Goal: Information Seeking & Learning: Learn about a topic

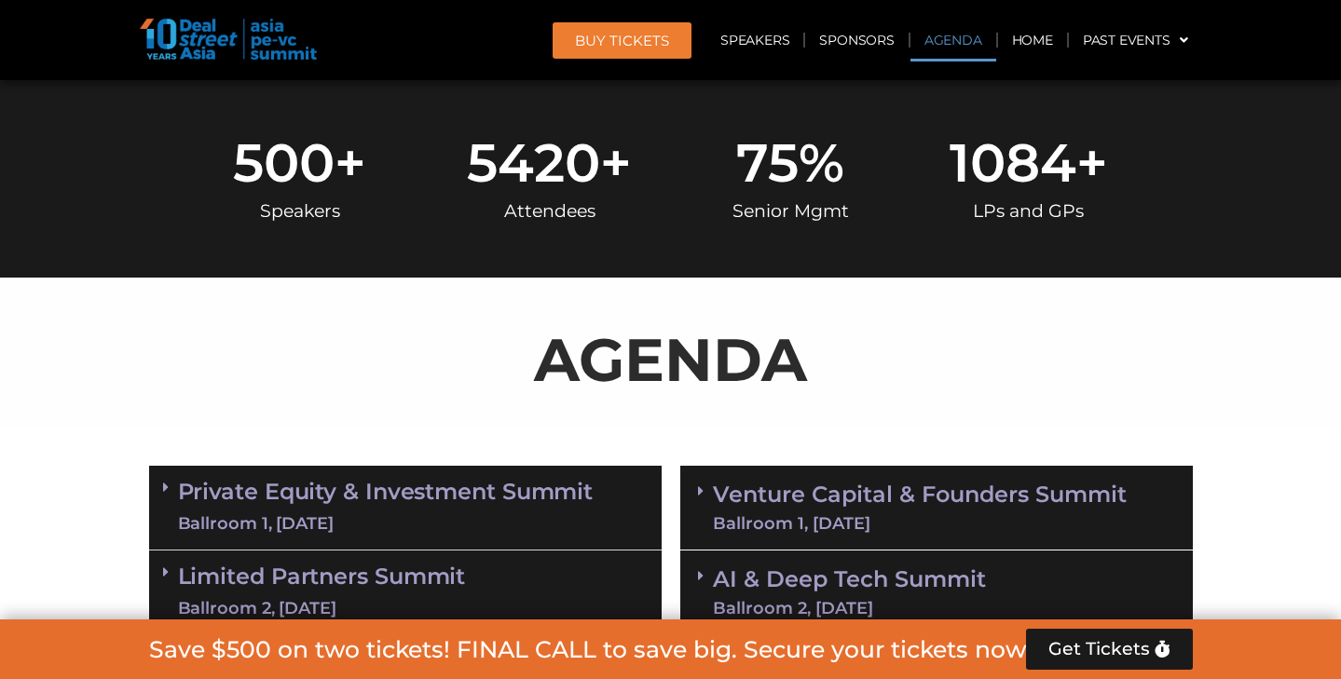
scroll to position [1182, 0]
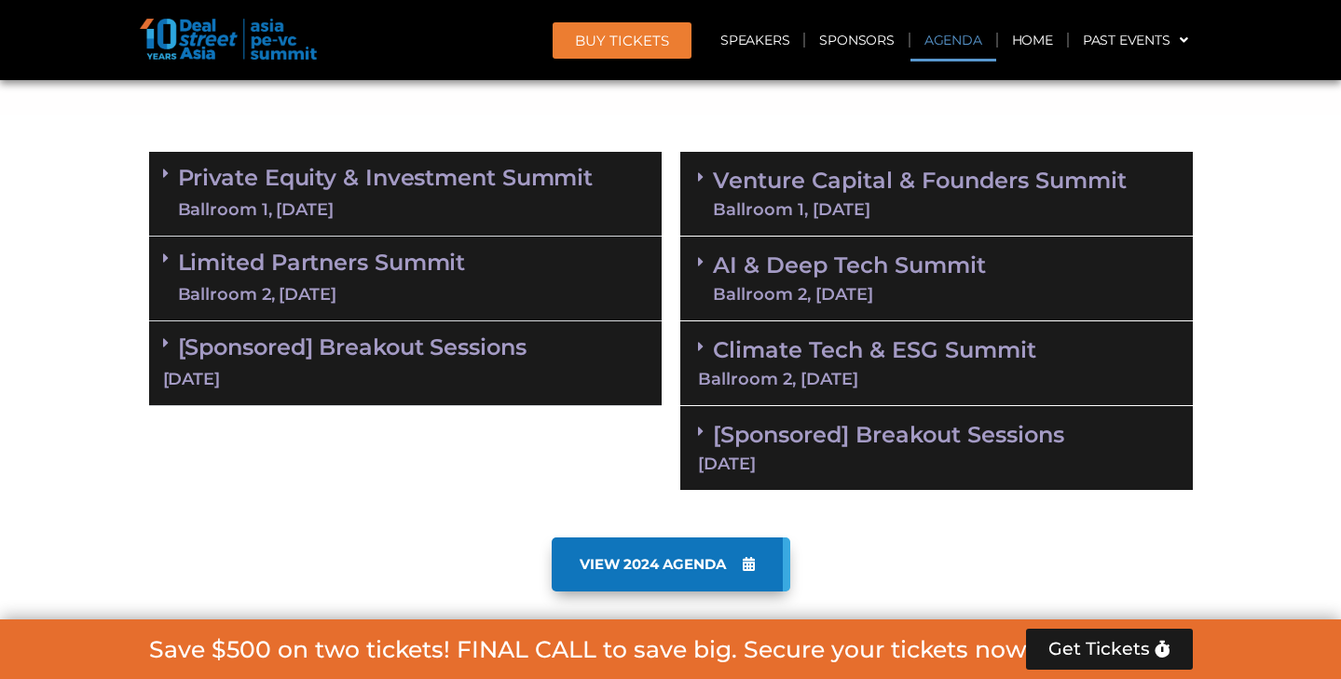
click at [478, 179] on link "Private Equity & Investment Summit Ballroom 1, [DATE]" at bounding box center [386, 194] width 416 height 56
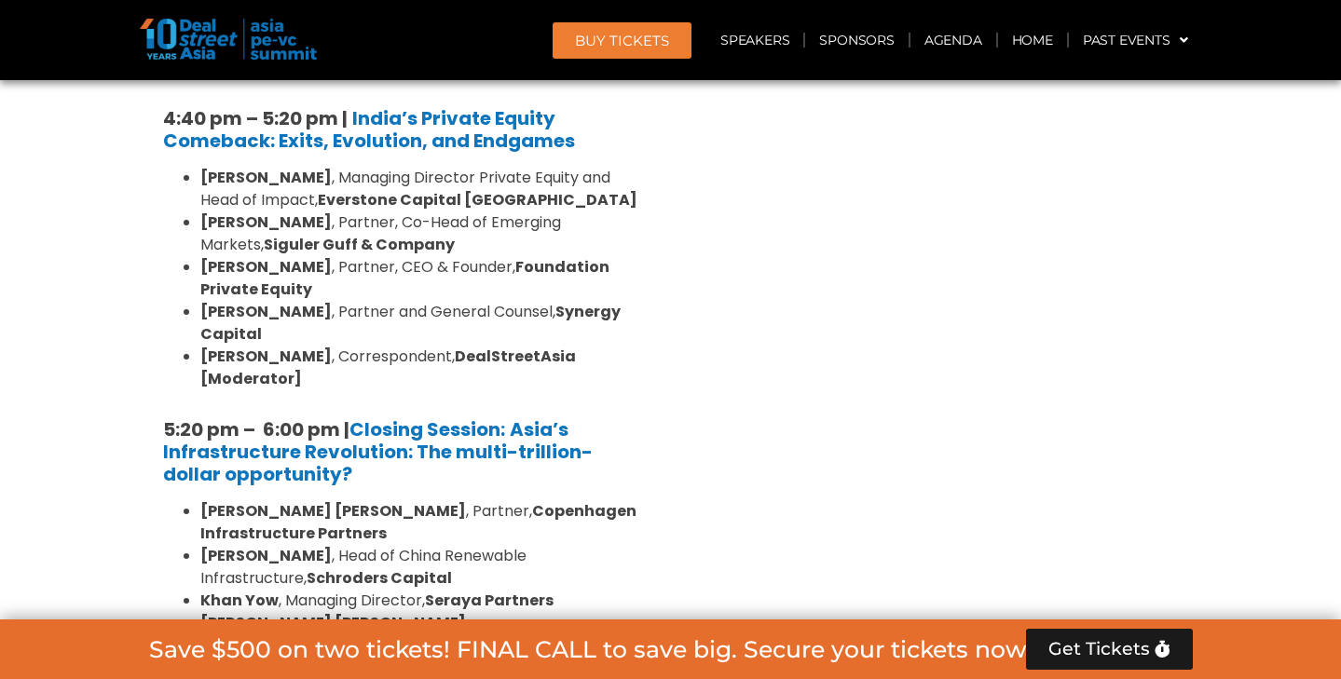
scroll to position [3679, 0]
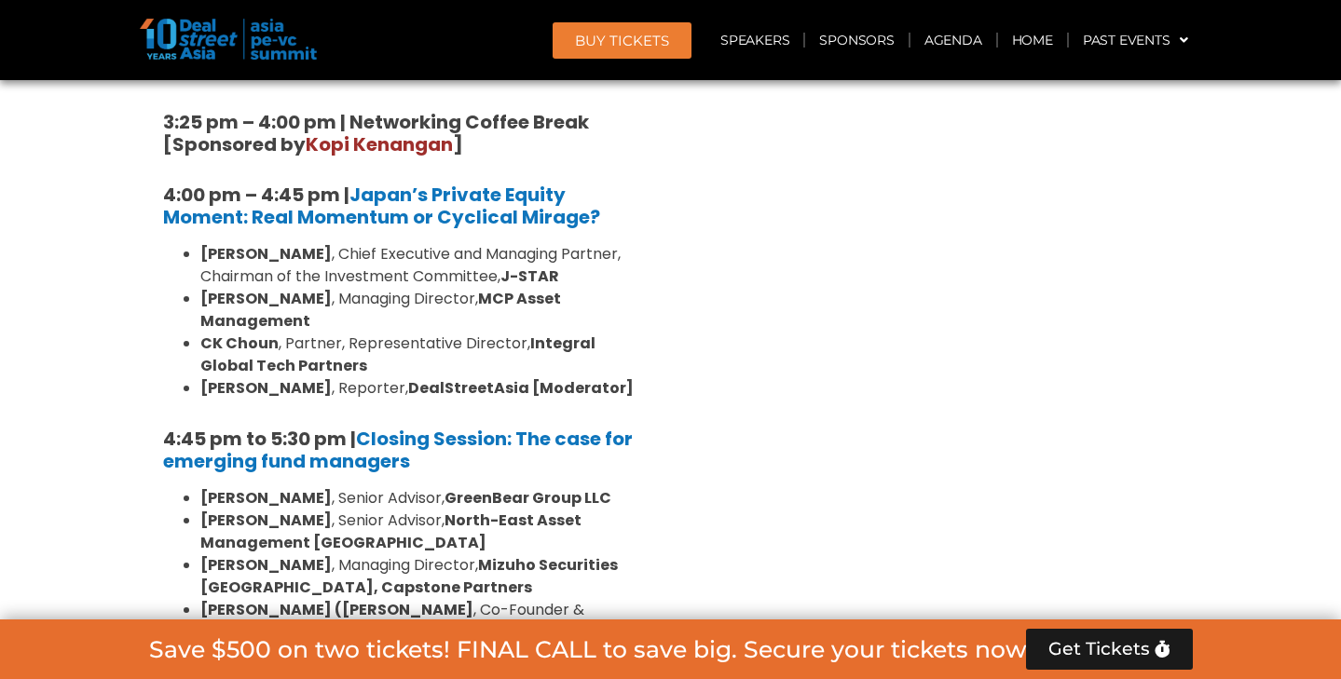
scroll to position [5730, 0]
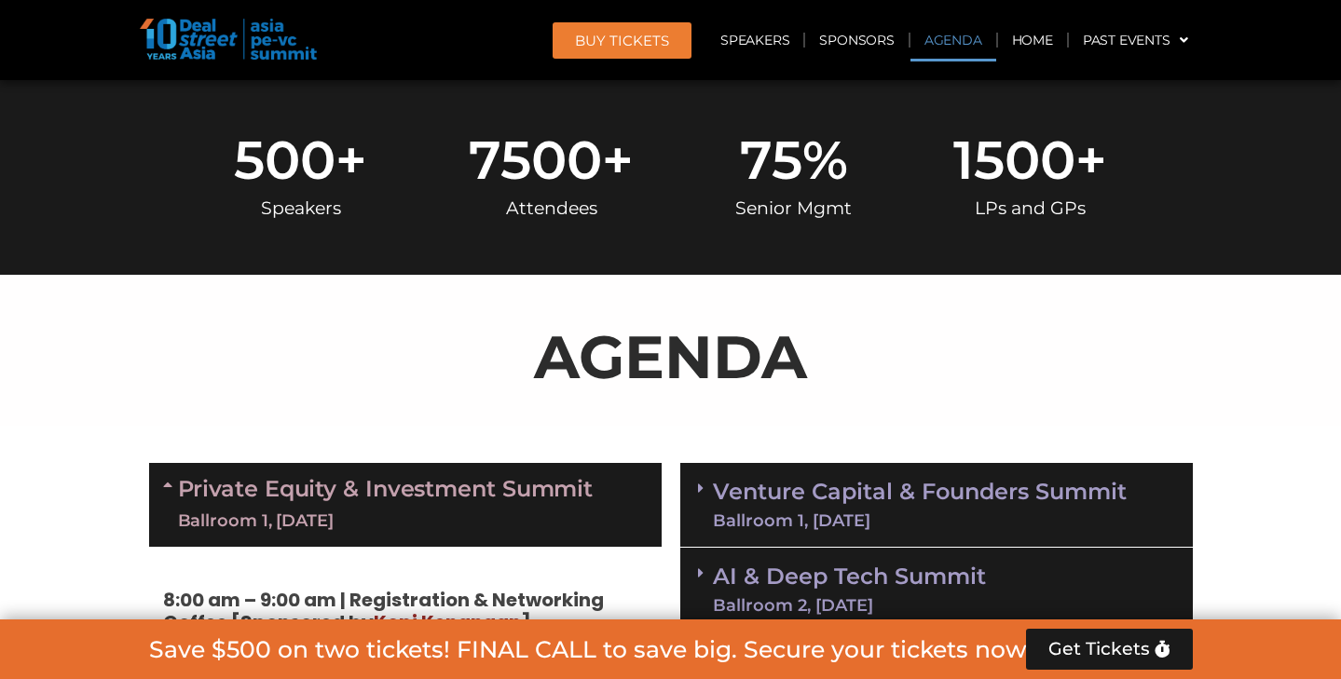
scroll to position [1016, 0]
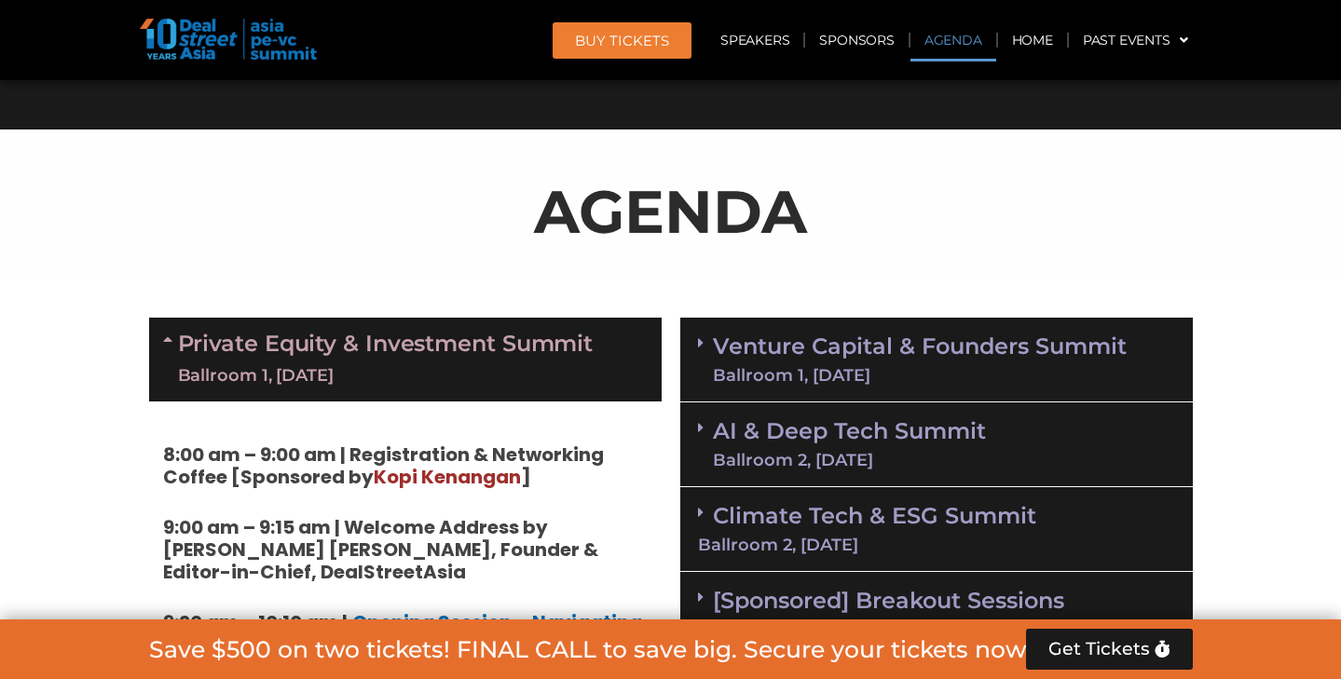
click at [936, 355] on link "Venture Capital & Founders​ Summit Ballroom 1, [DATE]" at bounding box center [920, 359] width 414 height 48
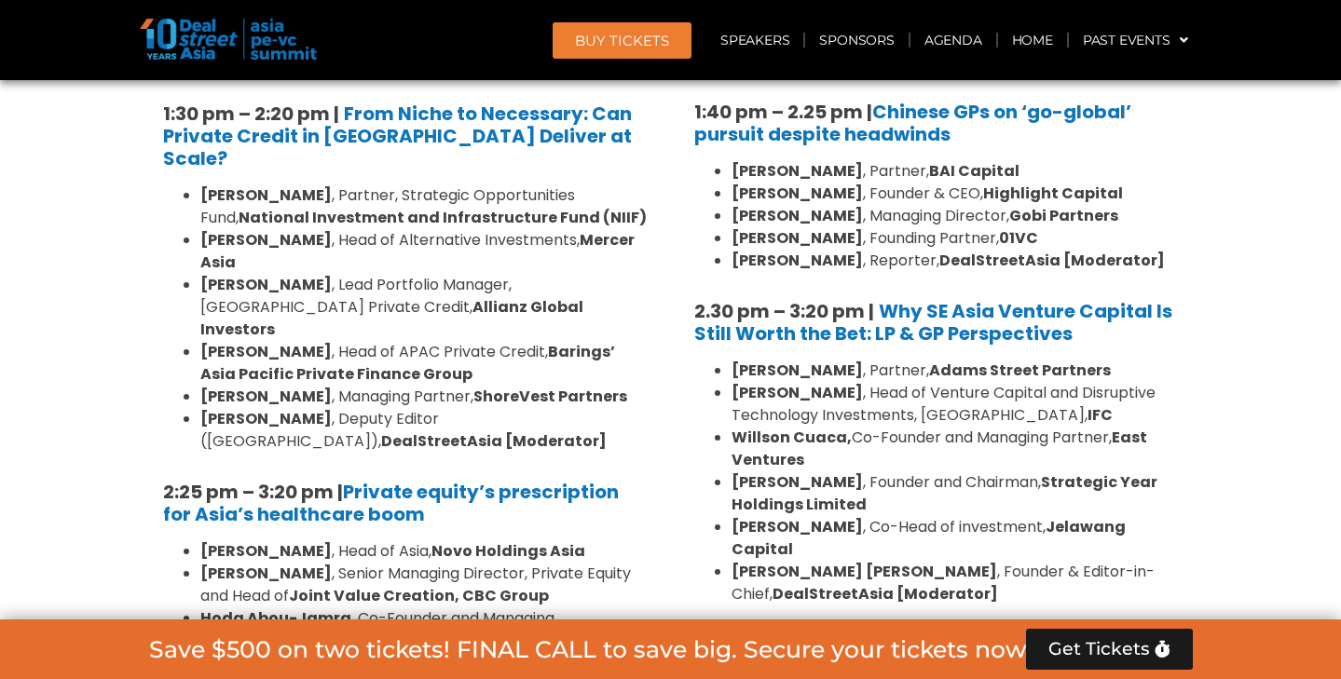
scroll to position [2584, 0]
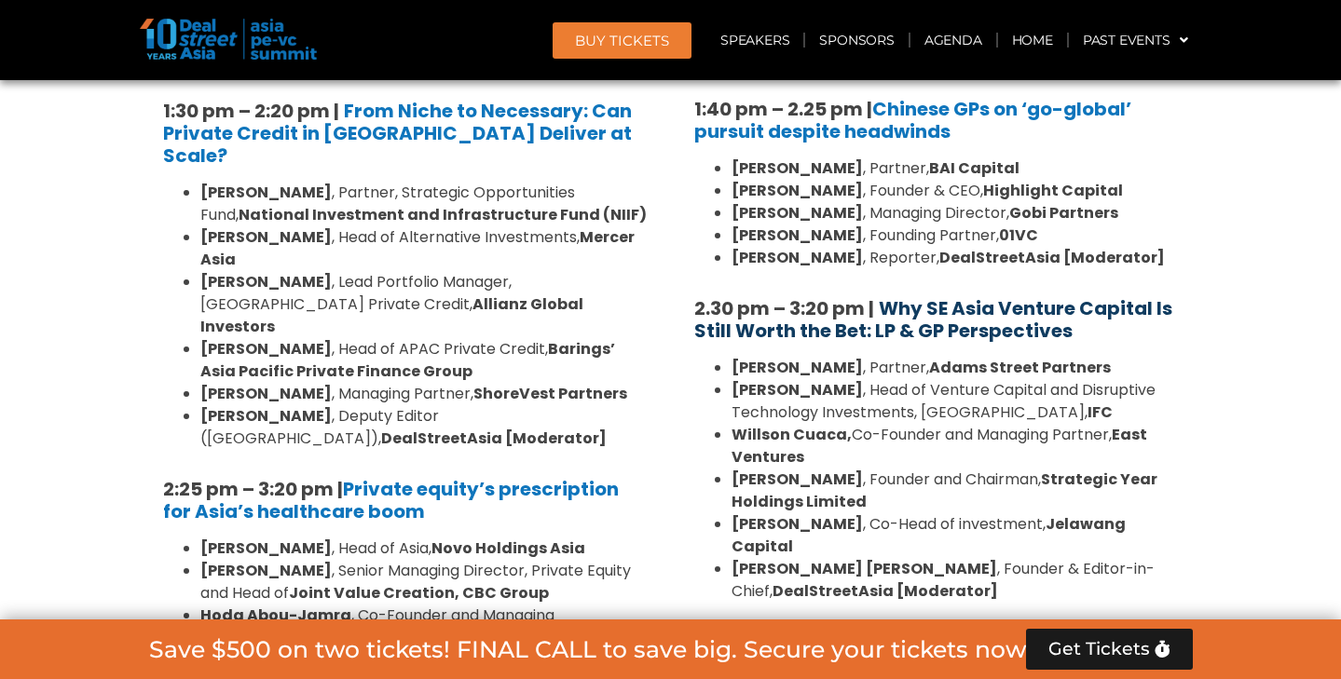
click at [948, 295] on b "Why SE Asia Venture Capital Is Still Worth the Bet: LP & GP Perspectives" at bounding box center [933, 319] width 478 height 48
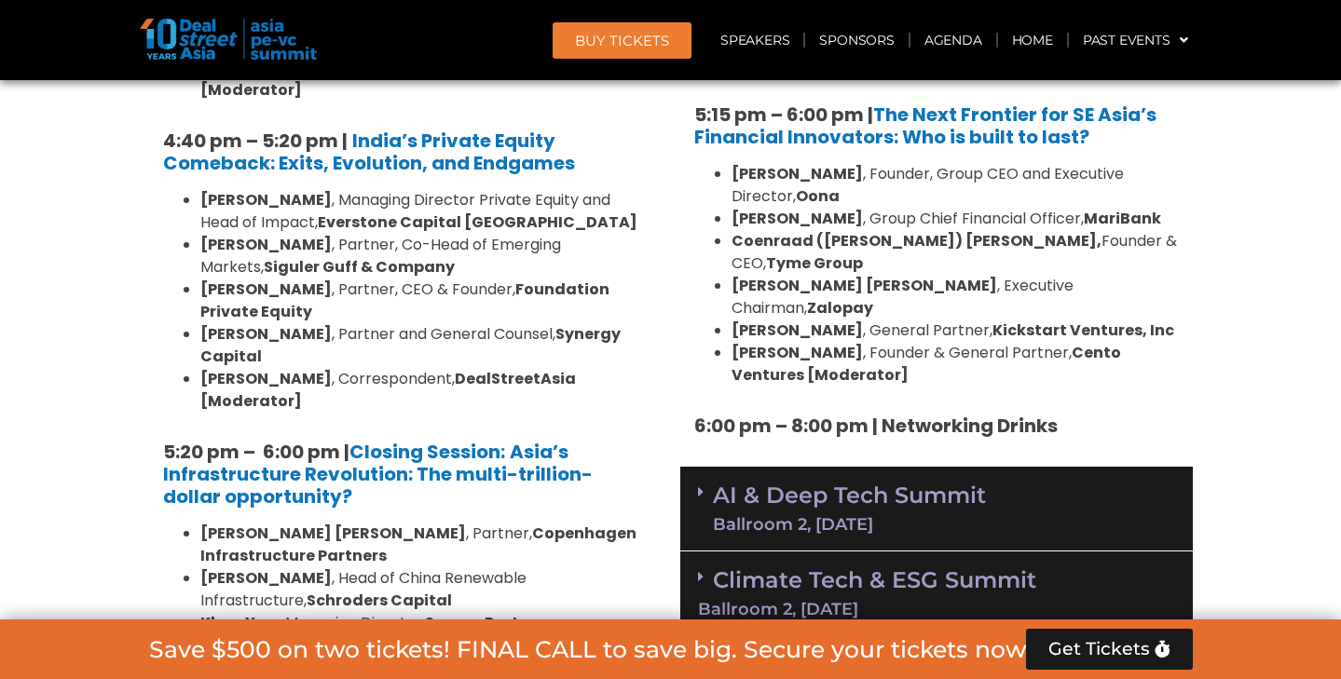
scroll to position [3660, 0]
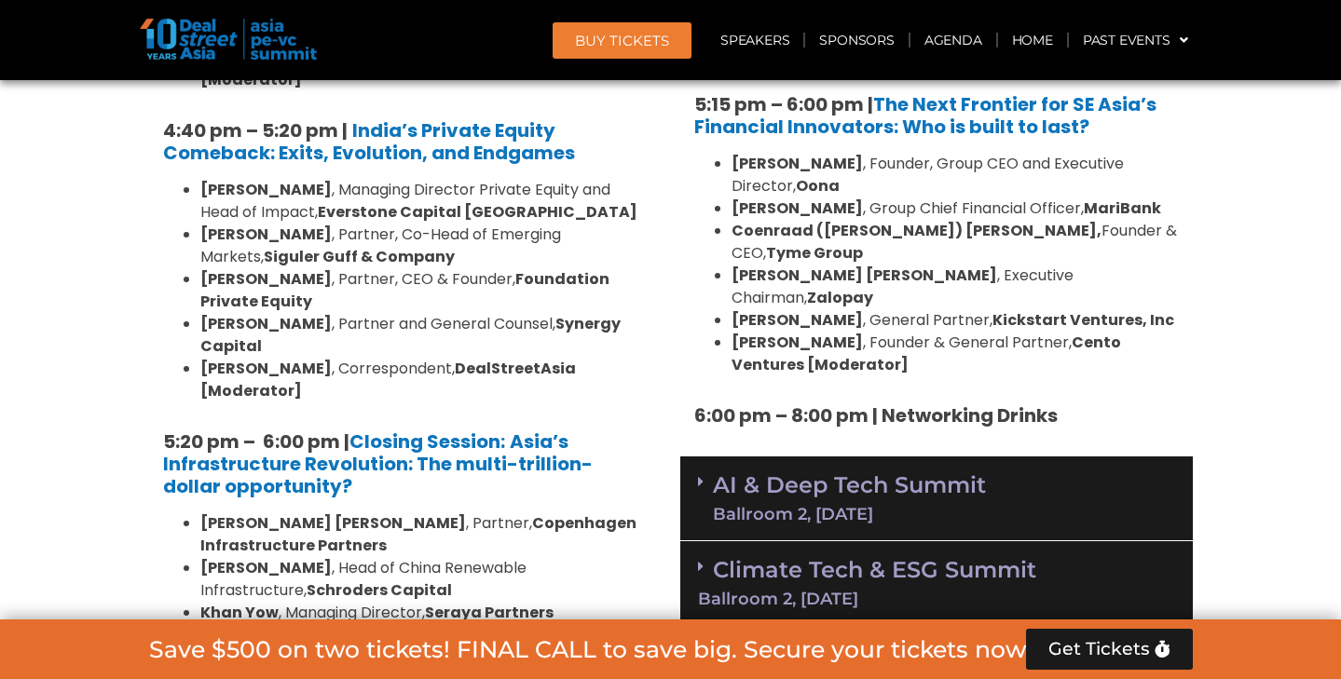
click at [845, 474] on link "AI & Deep Tech Summit Ballroom 2, [DATE]" at bounding box center [849, 498] width 273 height 48
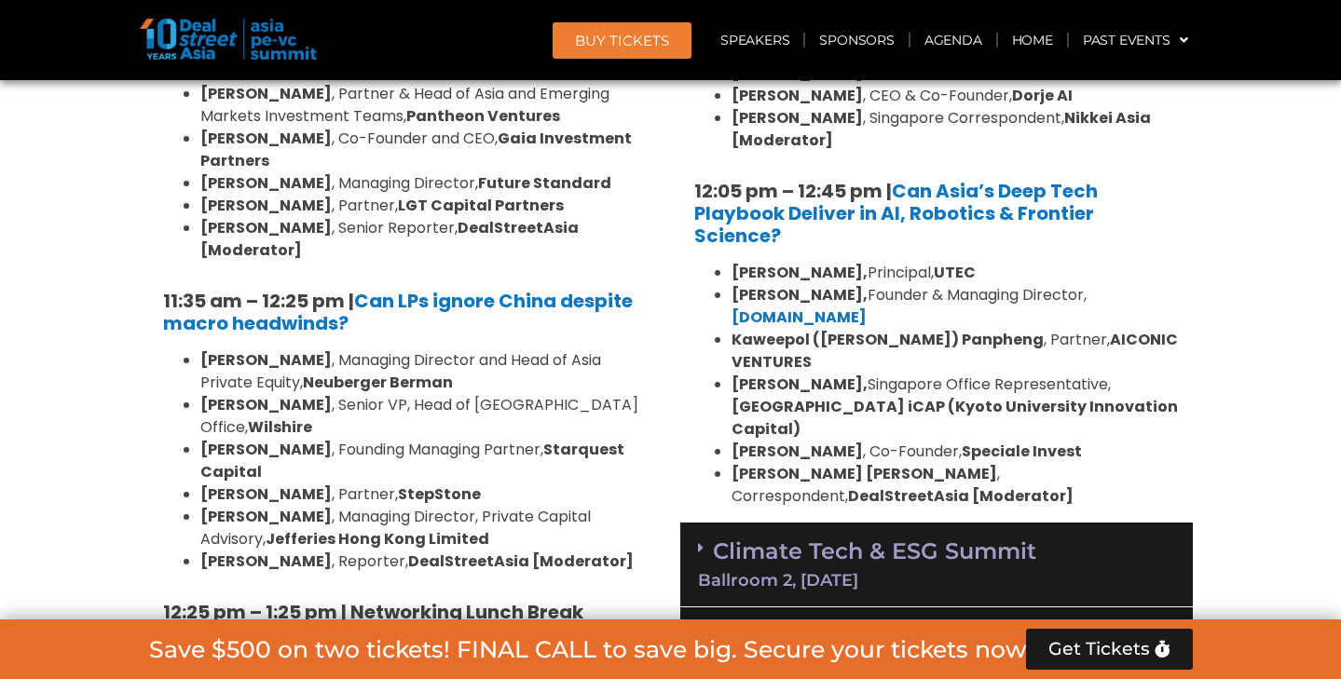
scroll to position [4658, 0]
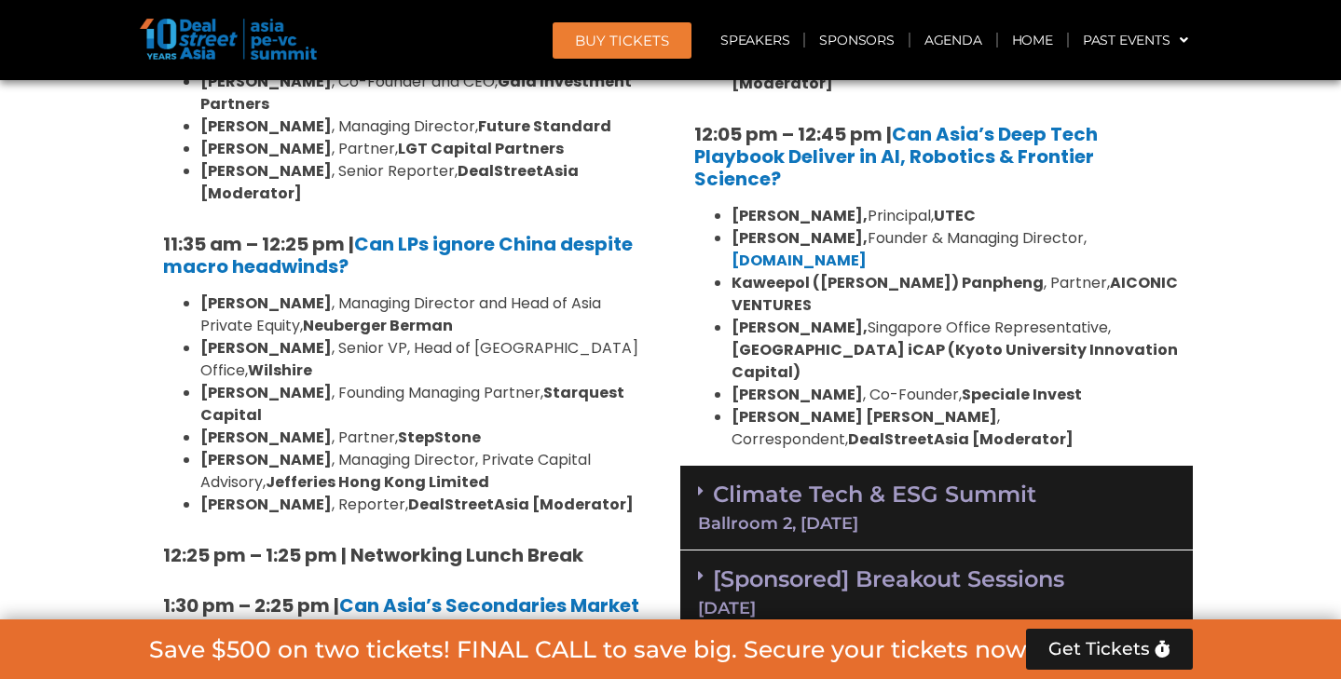
click at [844, 466] on div "Climate Tech & ESG Summit Ballroom 2, [DATE]" at bounding box center [936, 508] width 512 height 85
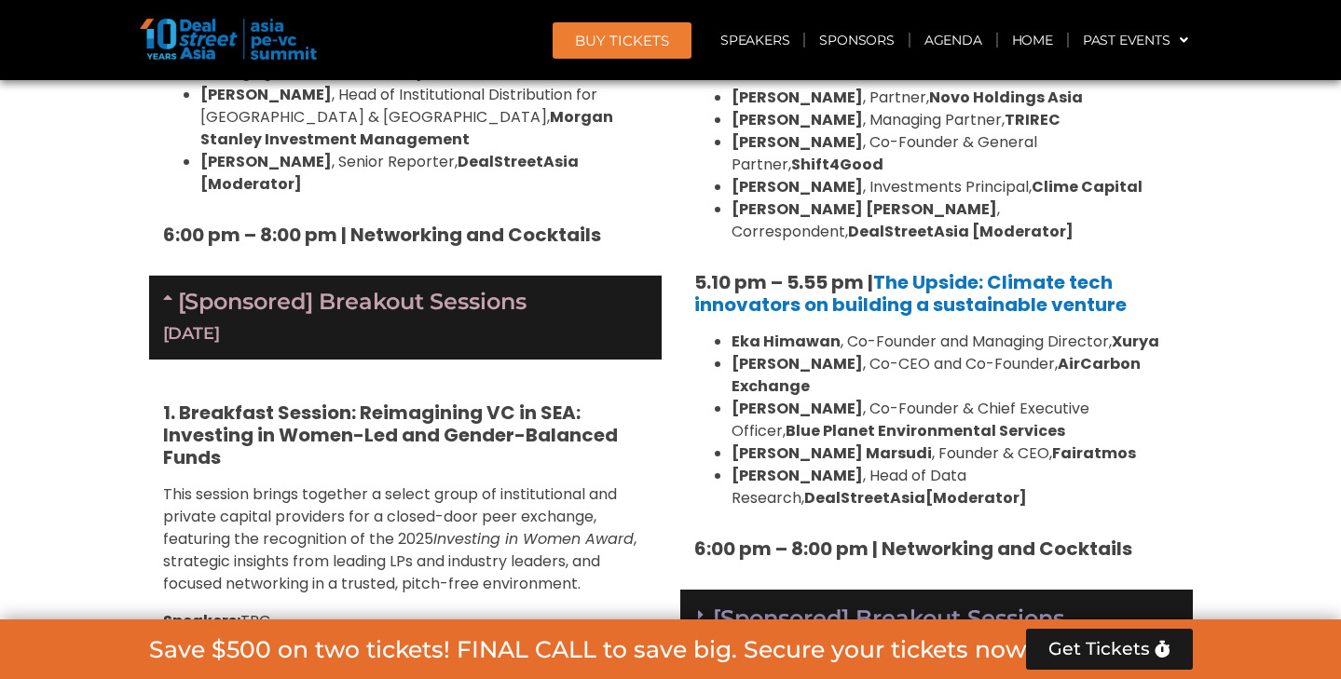
scroll to position [6269, 0]
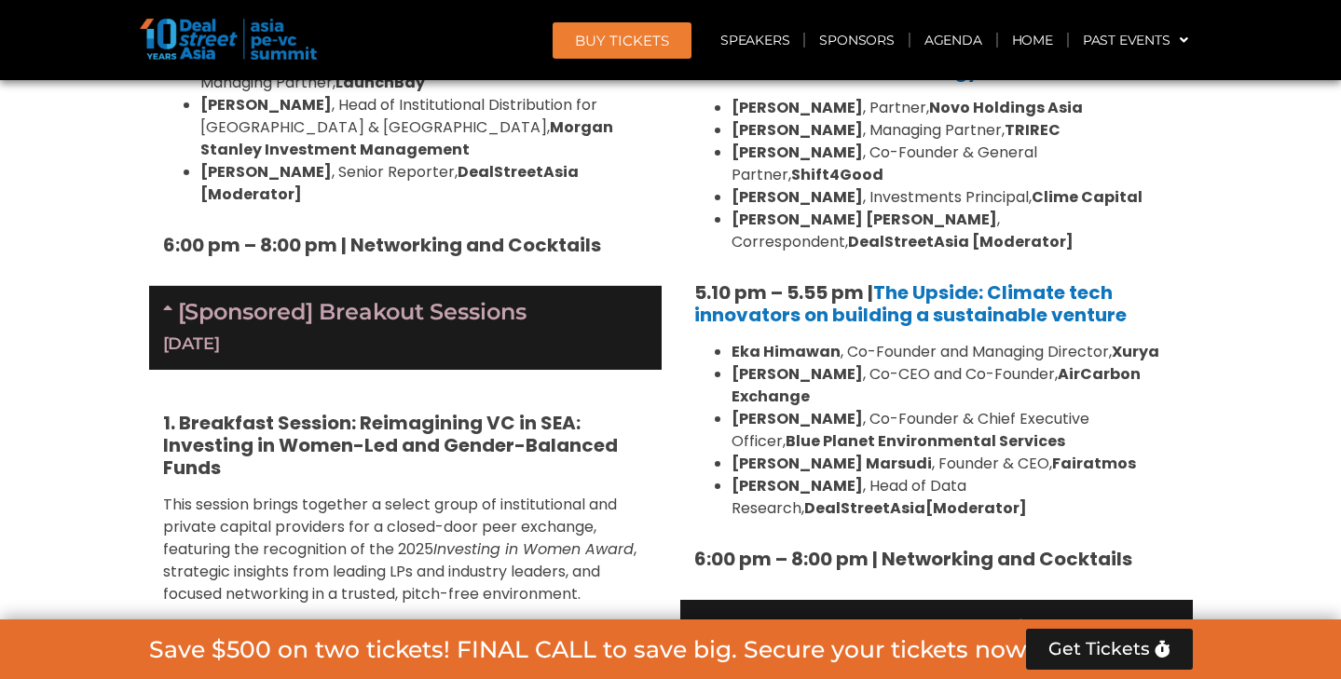
click at [845, 615] on link "[Sponsored] Breakout Sessions [DATE]" at bounding box center [936, 640] width 477 height 51
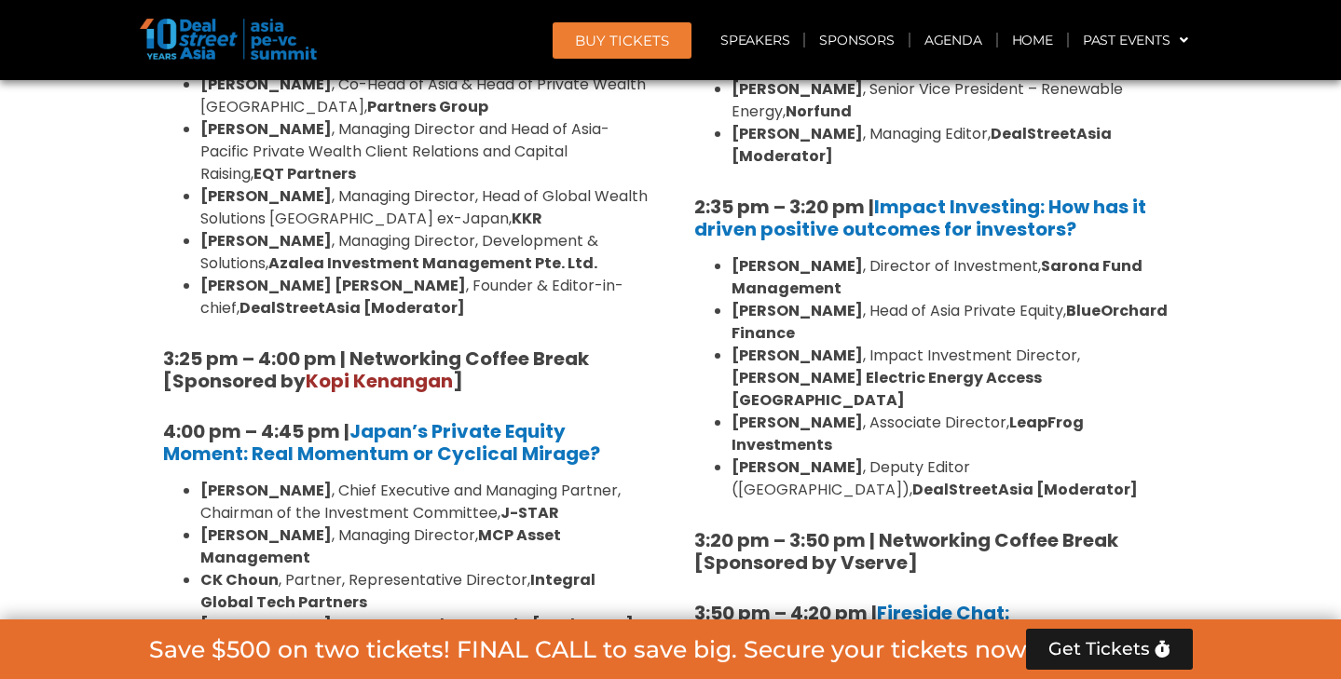
scroll to position [5480, 0]
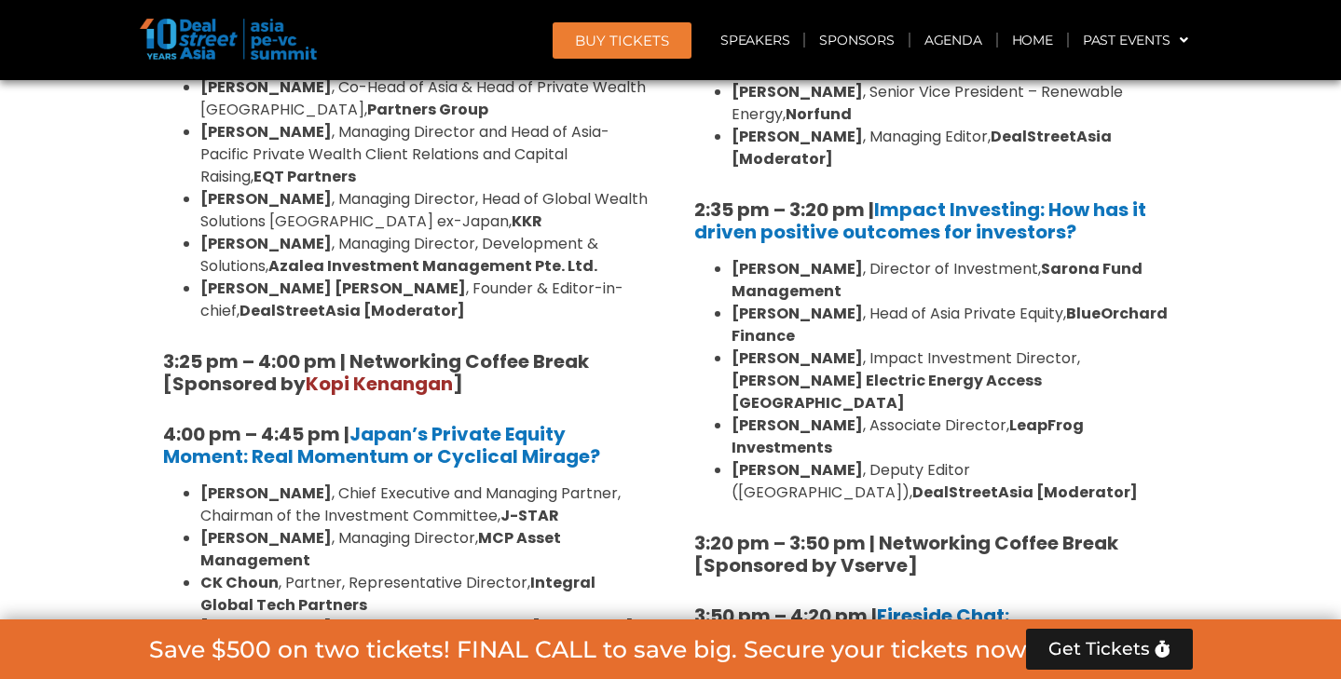
click at [570, 665] on link "Closing Session: The case for emerging fund managers" at bounding box center [398, 689] width 470 height 48
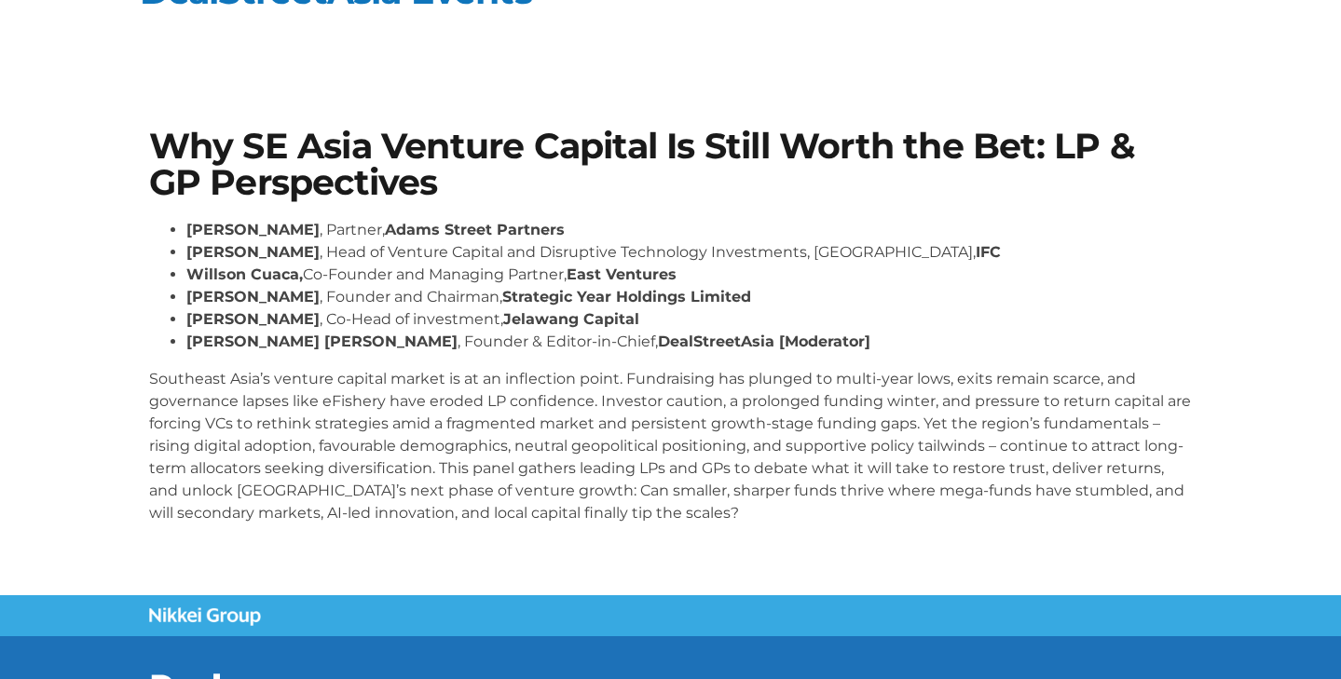
scroll to position [49, 0]
